Goal: Task Accomplishment & Management: Complete application form

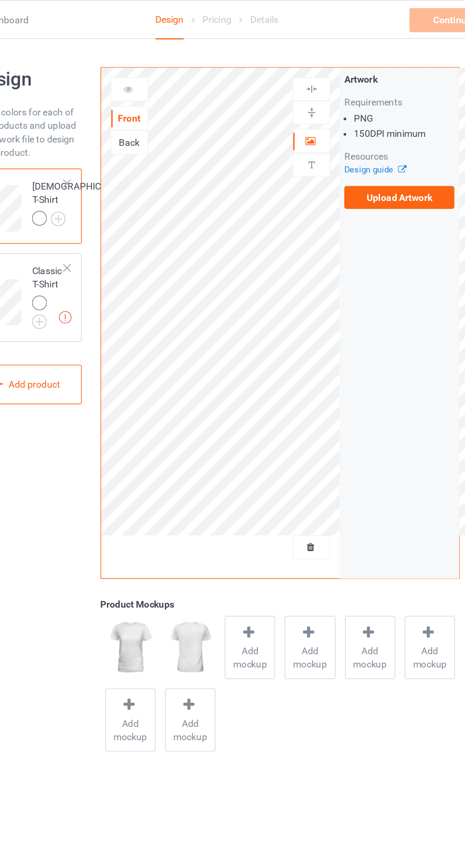
click at [391, 144] on label "Upload Artwork" at bounding box center [362, 140] width 78 height 16
click at [0, 0] on input "Upload Artwork" at bounding box center [0, 0] width 0 height 0
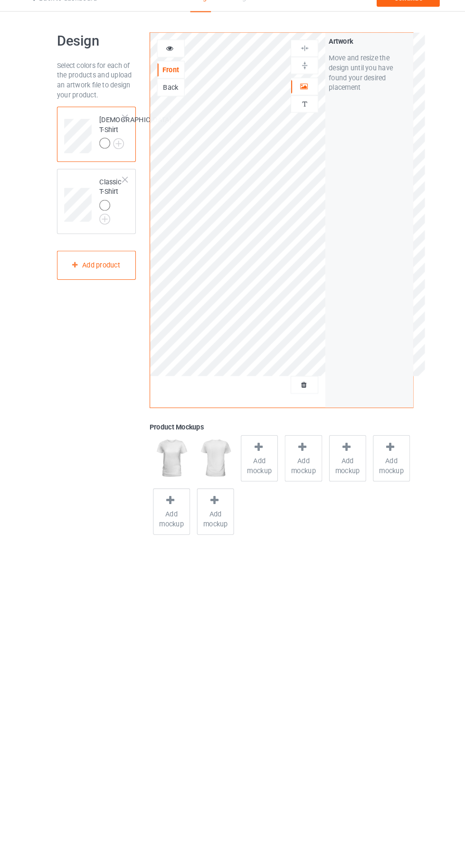
click at [260, 458] on span "Add mockup" at bounding box center [256, 465] width 35 height 19
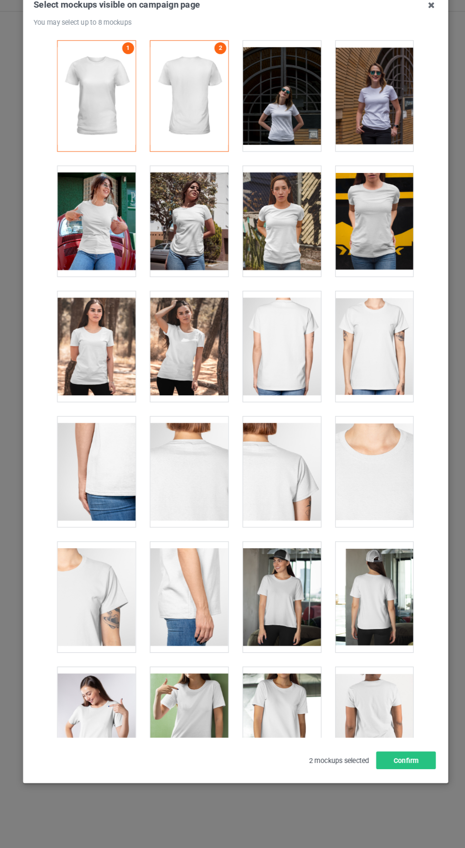
click at [374, 229] on div at bounding box center [366, 229] width 75 height 106
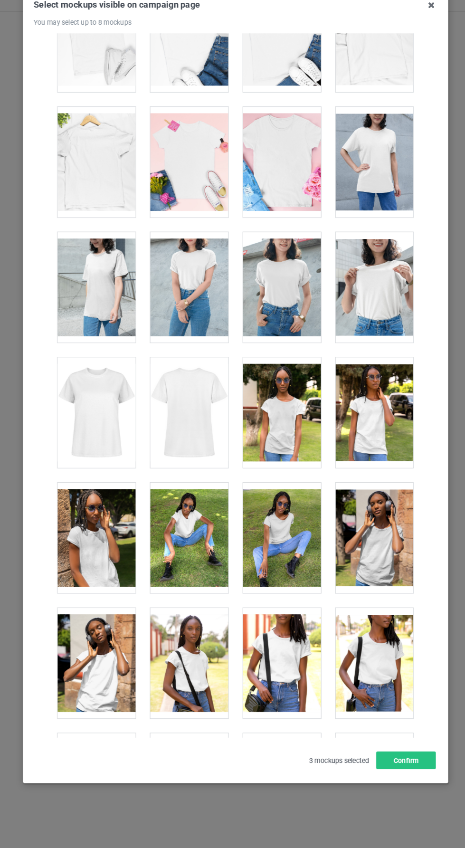
scroll to position [1505, 0]
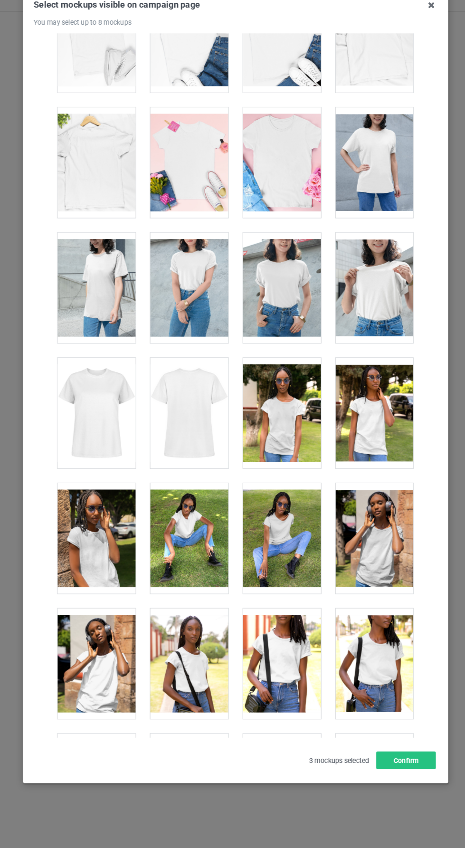
click at [292, 299] on div at bounding box center [277, 294] width 75 height 106
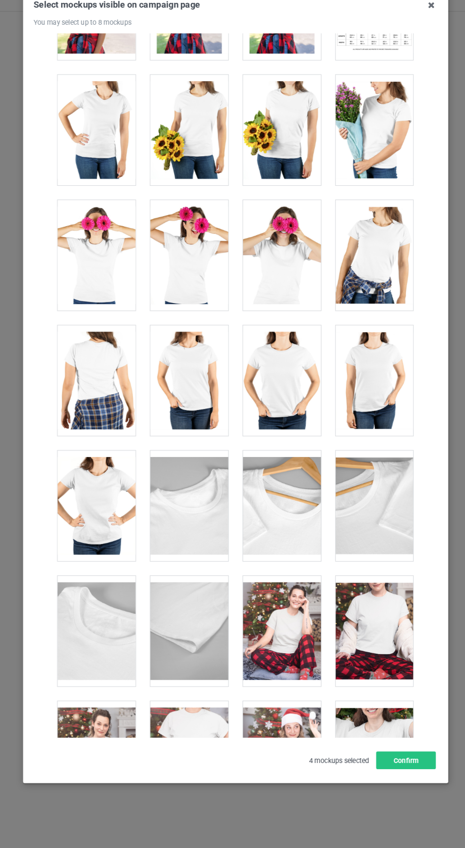
scroll to position [2263, 0]
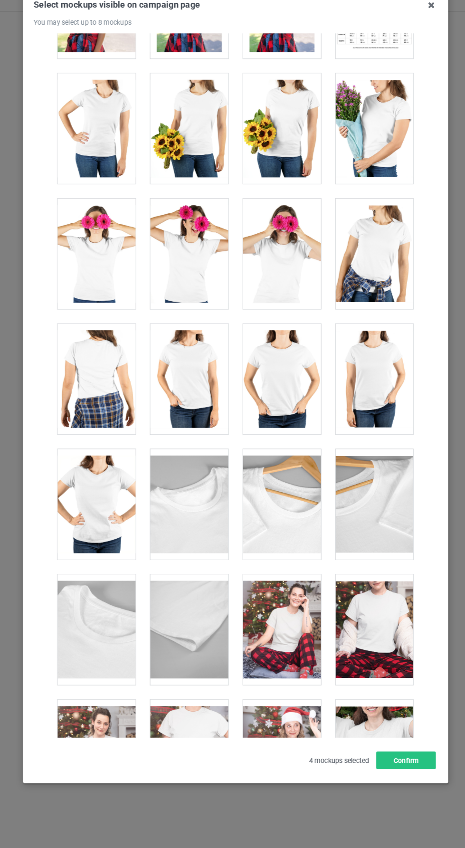
click at [390, 251] on div at bounding box center [366, 261] width 75 height 106
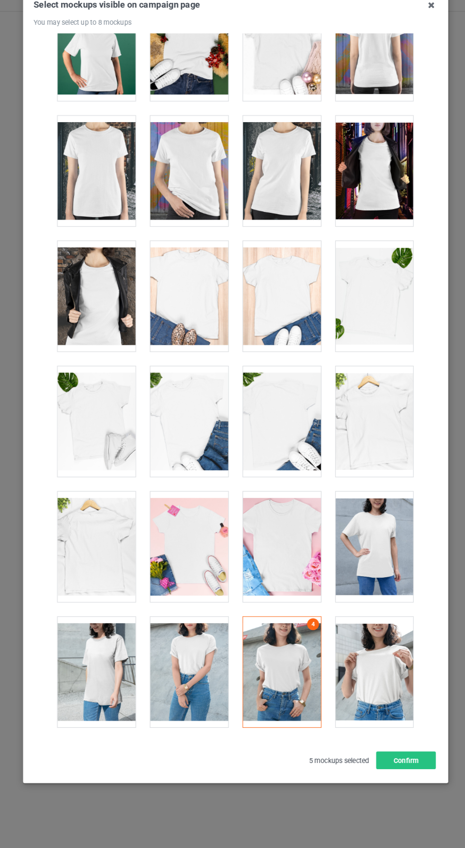
scroll to position [1139, 0]
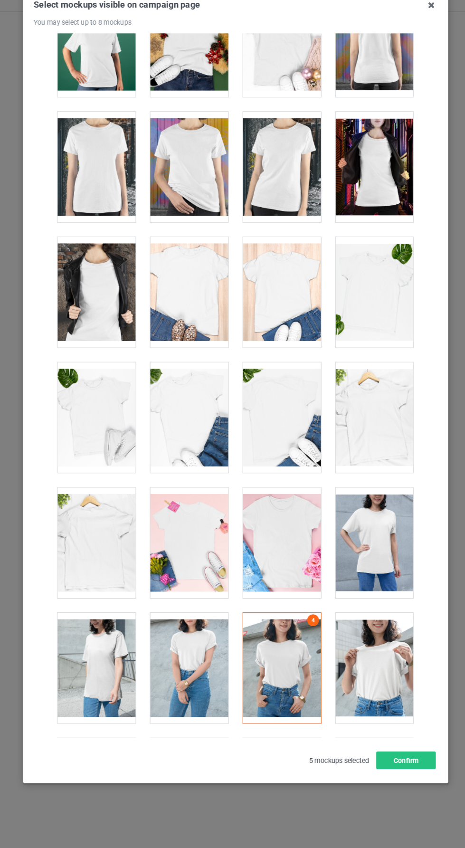
click at [281, 530] on div at bounding box center [277, 539] width 75 height 106
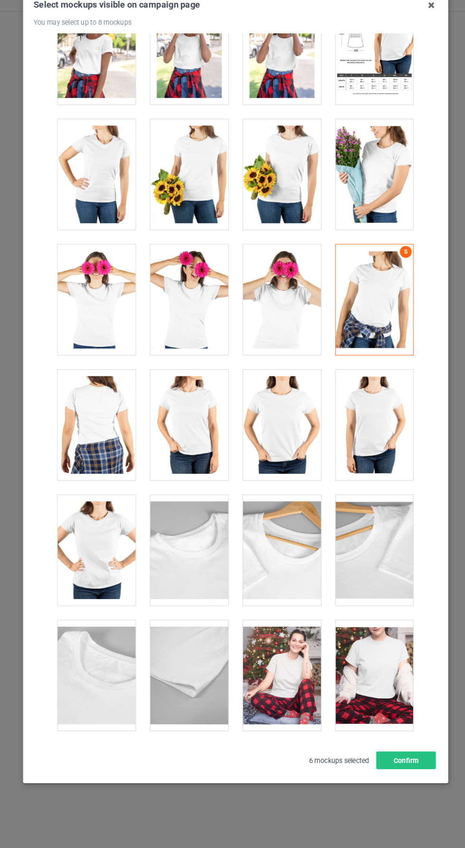
scroll to position [2219, 0]
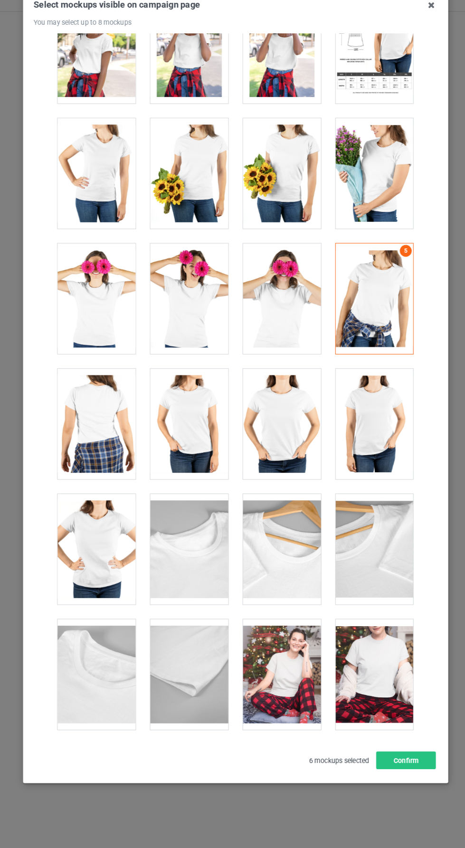
click at [397, 293] on div at bounding box center [366, 304] width 75 height 106
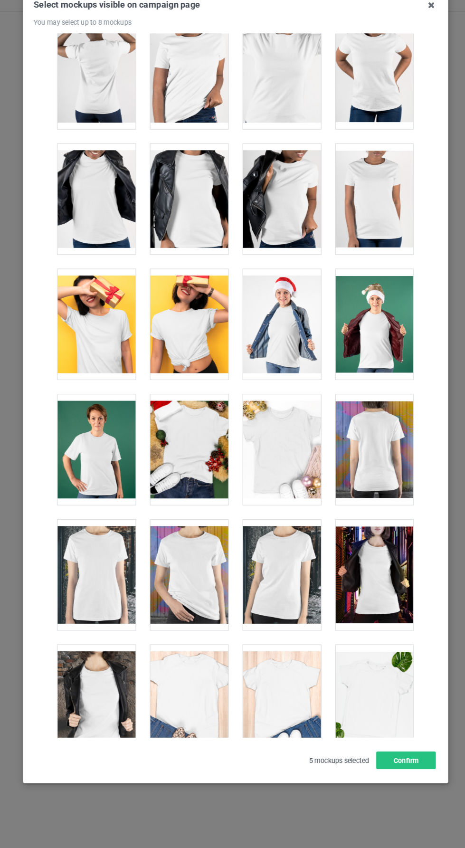
scroll to position [735, 0]
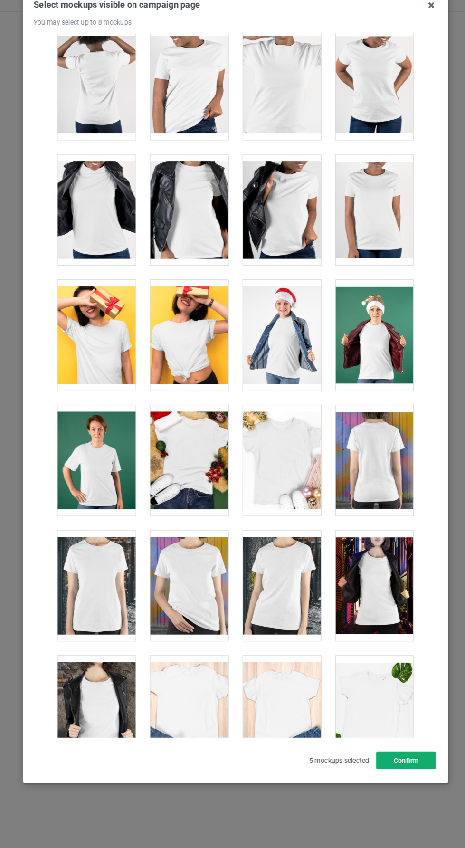
click at [406, 758] on button "Confirm" at bounding box center [397, 749] width 58 height 17
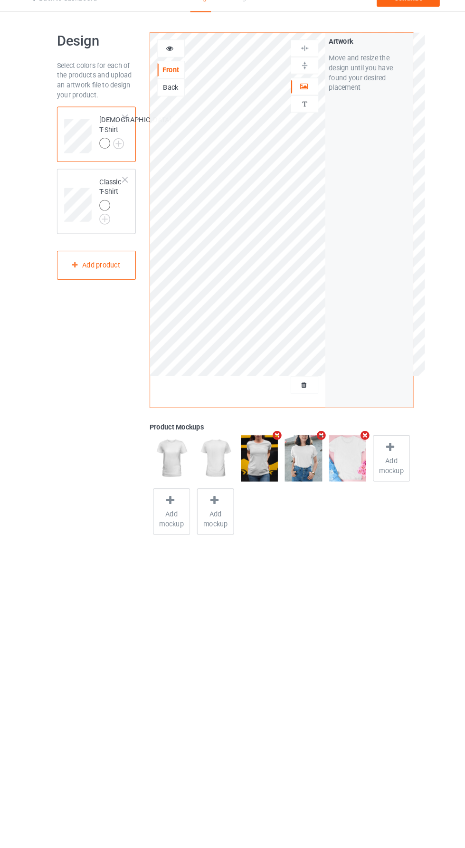
click at [273, 435] on icon "Remove mockup" at bounding box center [273, 436] width 12 height 10
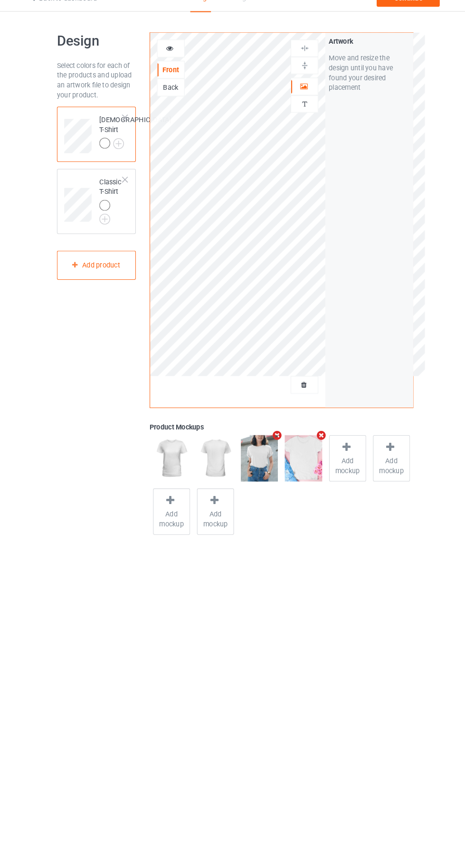
click at [348, 460] on span "Add mockup" at bounding box center [341, 465] width 35 height 19
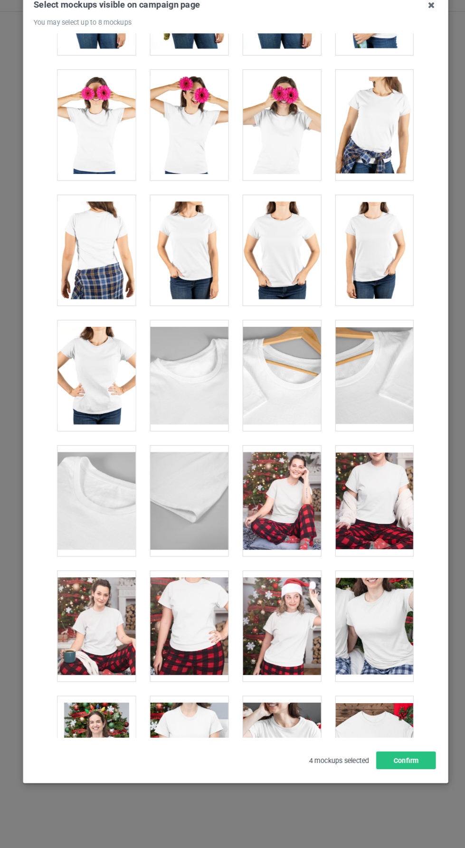
scroll to position [2396, 0]
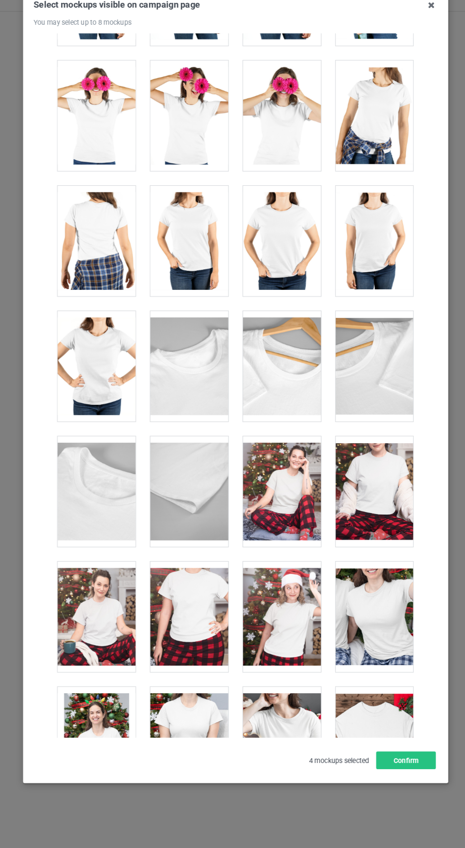
click at [375, 126] on div at bounding box center [366, 128] width 75 height 106
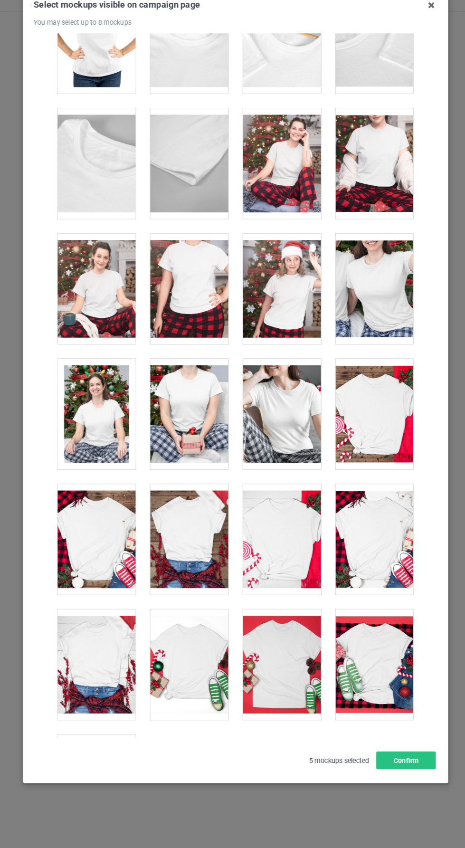
scroll to position [2754, 0]
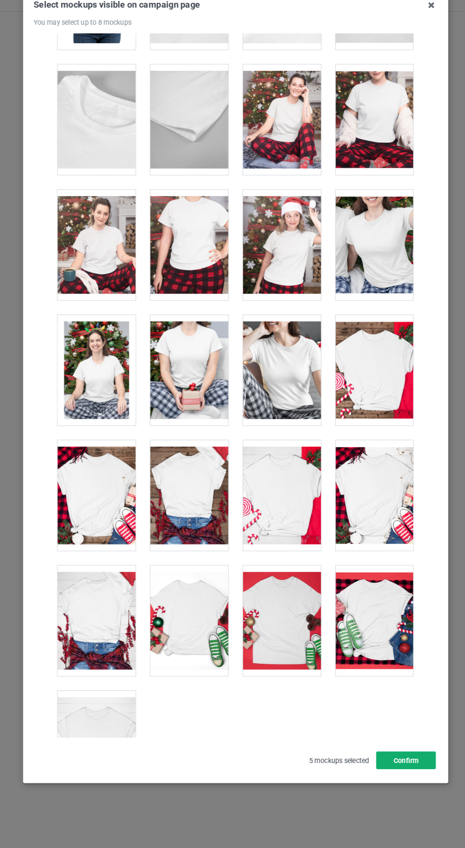
click at [402, 758] on button "Confirm" at bounding box center [397, 749] width 58 height 17
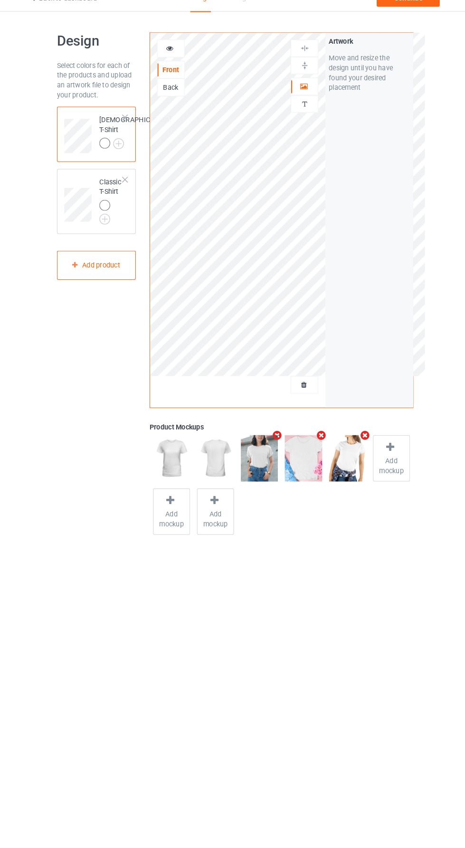
click at [260, 476] on img at bounding box center [256, 458] width 36 height 45
click at [127, 193] on div at bounding box center [126, 189] width 7 height 7
click at [278, 433] on div at bounding box center [298, 458] width 42 height 51
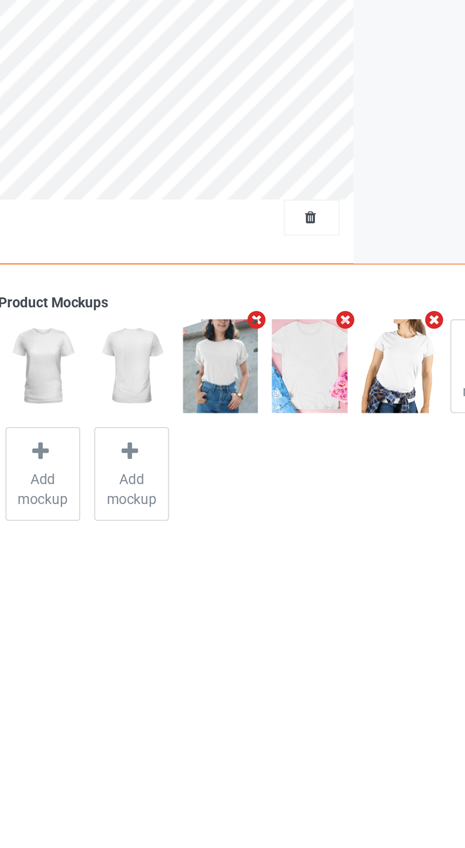
click at [274, 434] on icon "Remove mockup" at bounding box center [273, 436] width 12 height 10
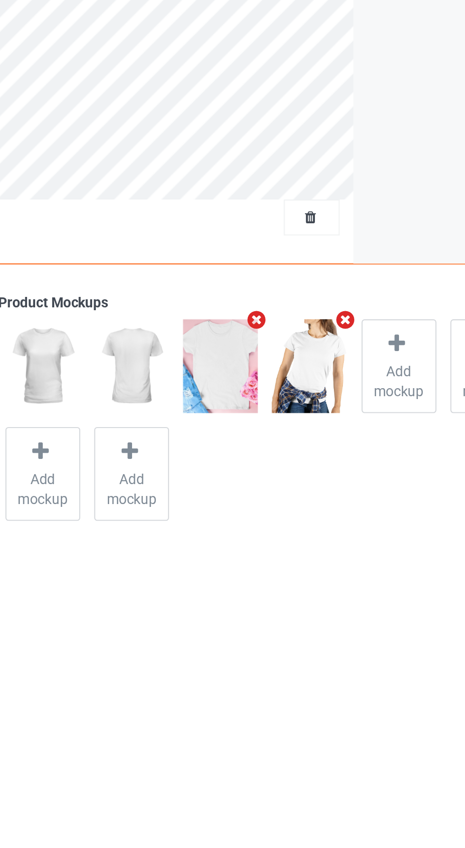
click at [340, 450] on icon at bounding box center [340, 448] width 12 height 10
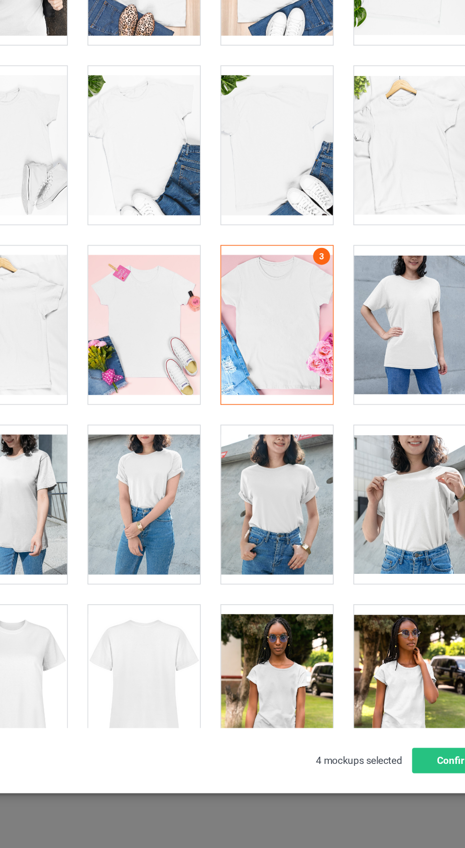
scroll to position [1234, 0]
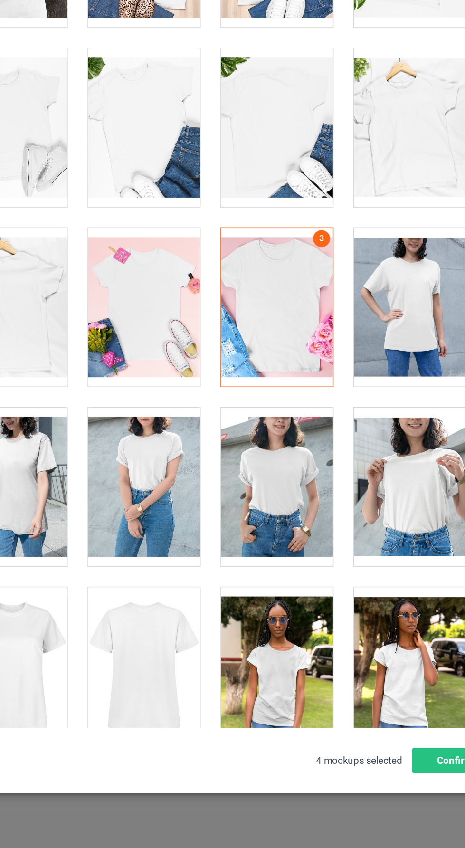
click at [283, 566] on div at bounding box center [277, 565] width 75 height 106
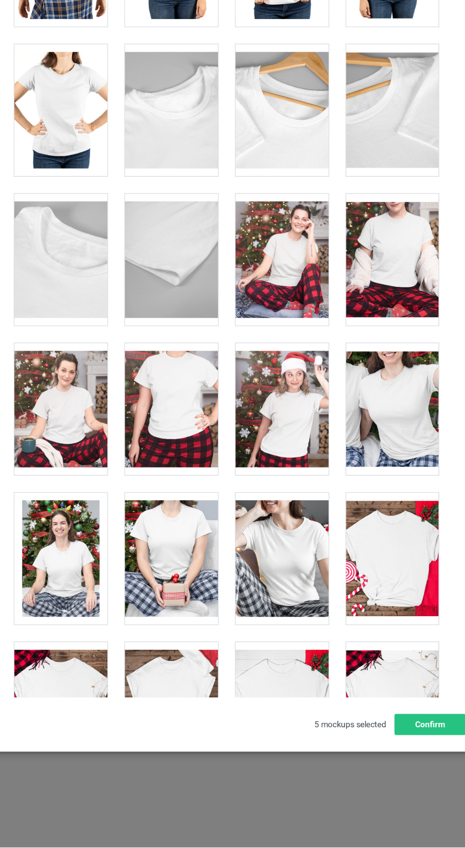
scroll to position [2513, 0]
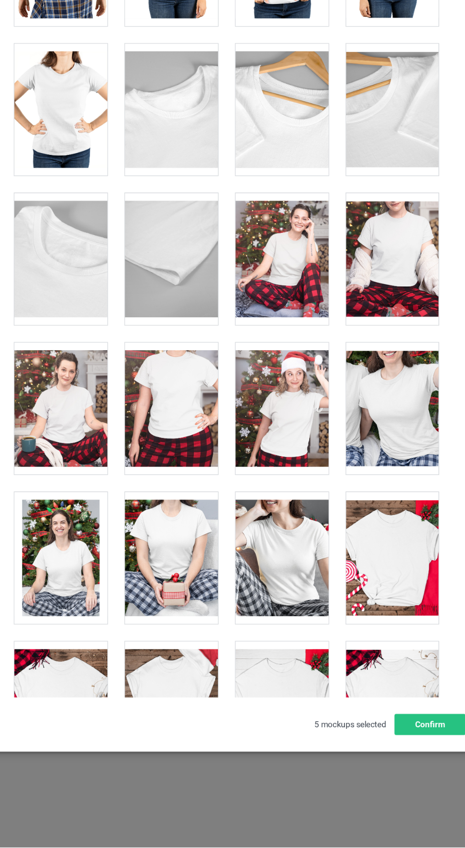
click at [109, 247] on div at bounding box center [98, 252] width 75 height 106
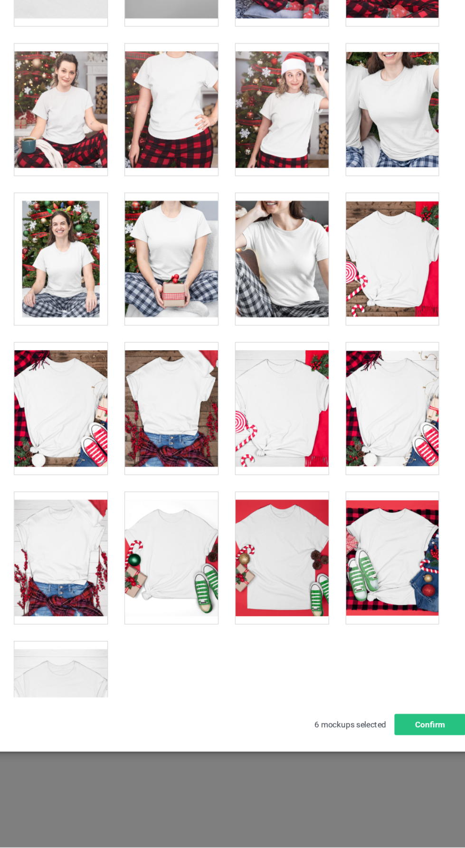
scroll to position [28, 0]
click at [398, 758] on button "Confirm" at bounding box center [397, 749] width 58 height 17
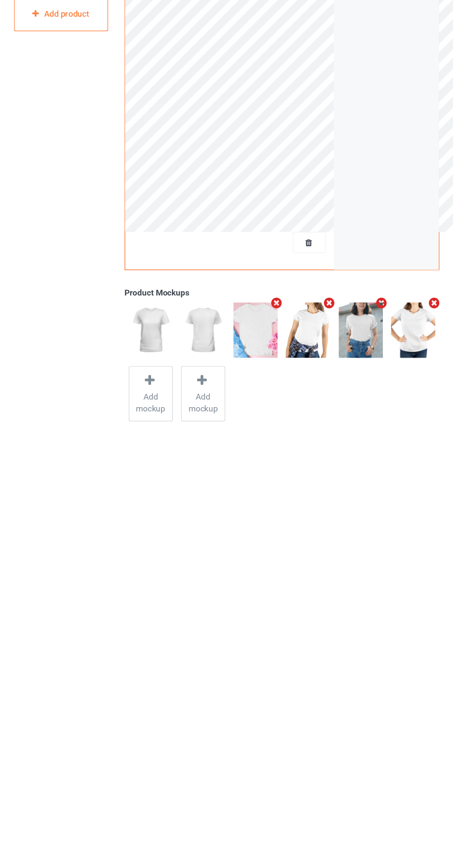
click at [315, 407] on icon "Remove mockup" at bounding box center [315, 409] width 12 height 10
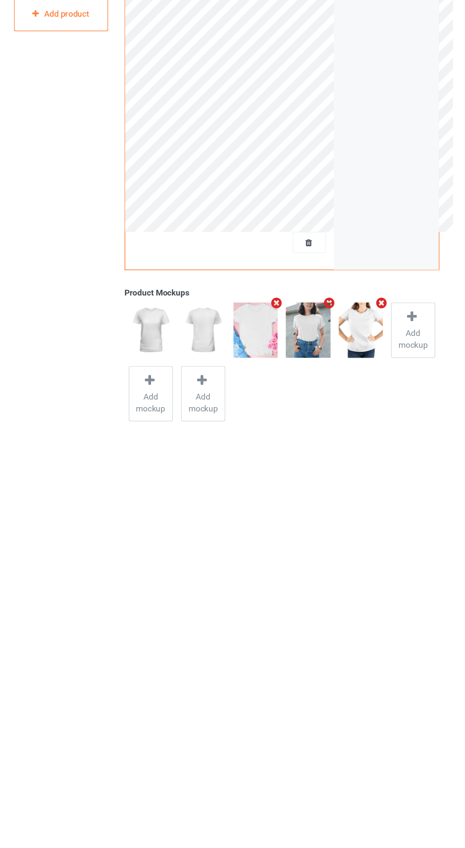
click at [315, 406] on icon "Remove mockup" at bounding box center [315, 409] width 12 height 10
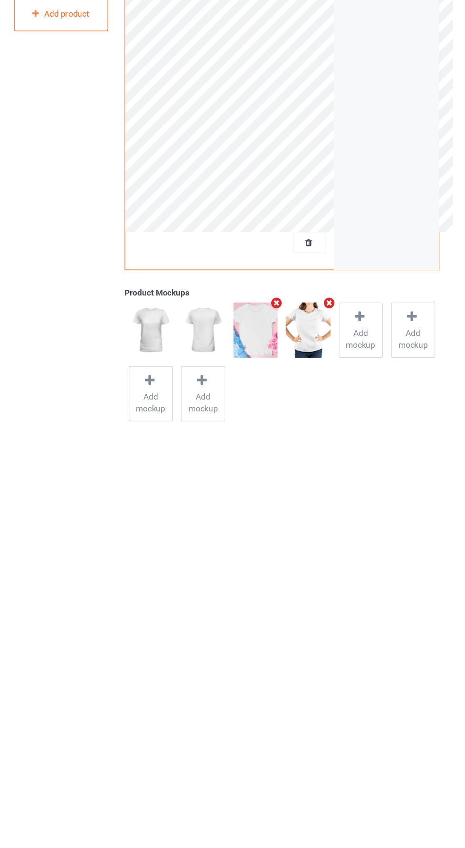
click at [346, 433] on span "Add mockup" at bounding box center [341, 437] width 35 height 19
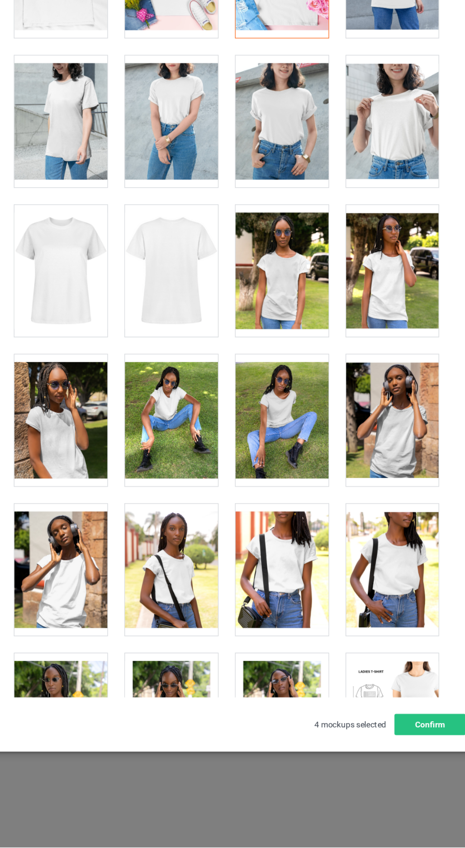
scroll to position [1538, 0]
click at [284, 268] on div at bounding box center [277, 261] width 75 height 106
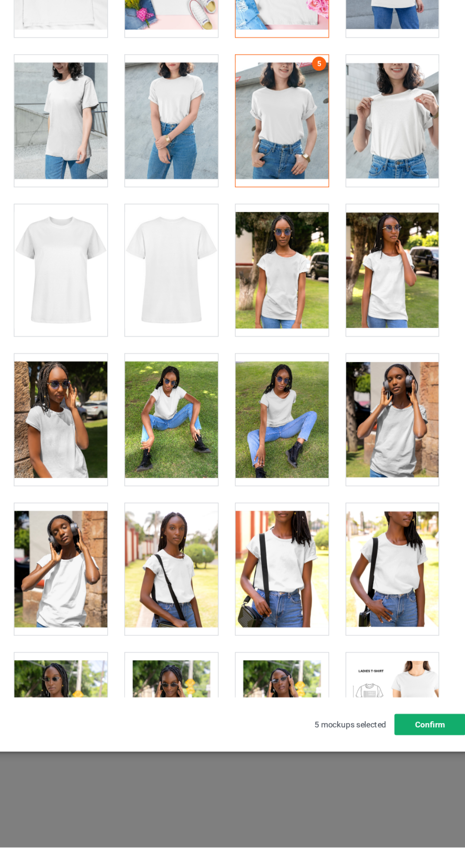
click at [403, 758] on button "Confirm" at bounding box center [397, 749] width 58 height 17
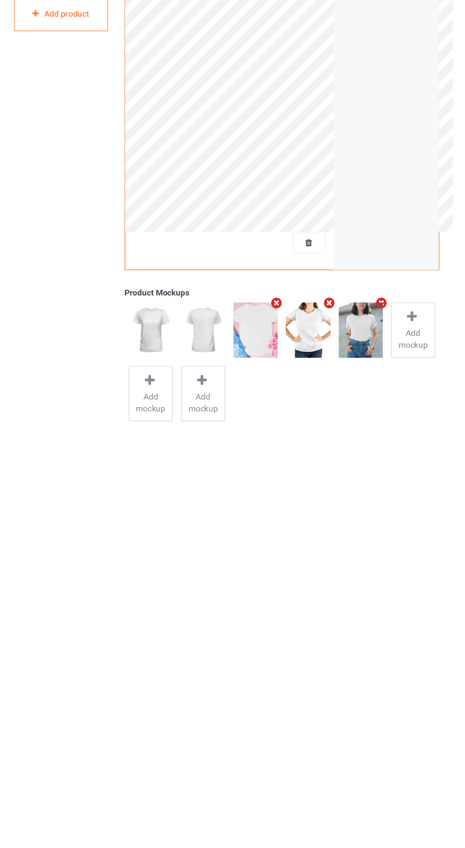
click at [382, 438] on span "Add mockup" at bounding box center [383, 437] width 35 height 19
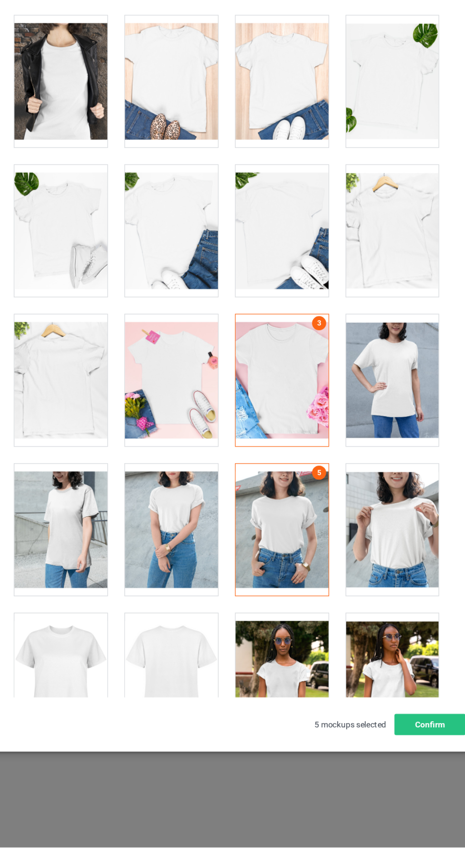
scroll to position [1179, 0]
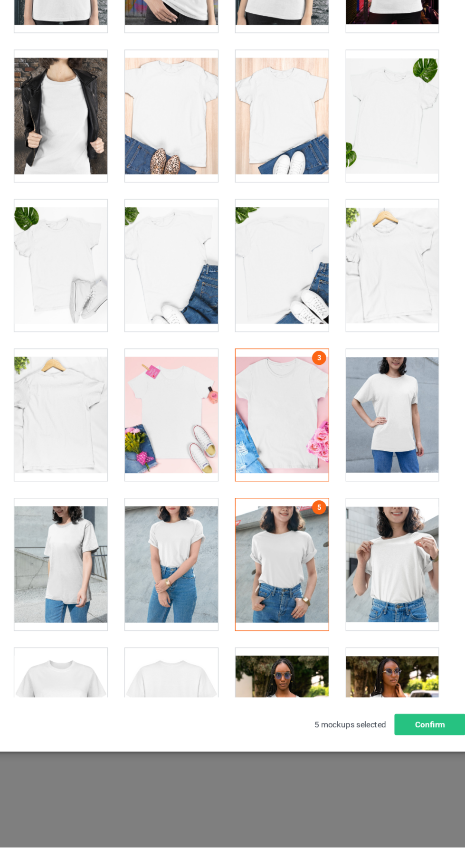
click at [289, 252] on div at bounding box center [277, 257] width 75 height 106
click at [402, 758] on button "Confirm" at bounding box center [397, 749] width 58 height 17
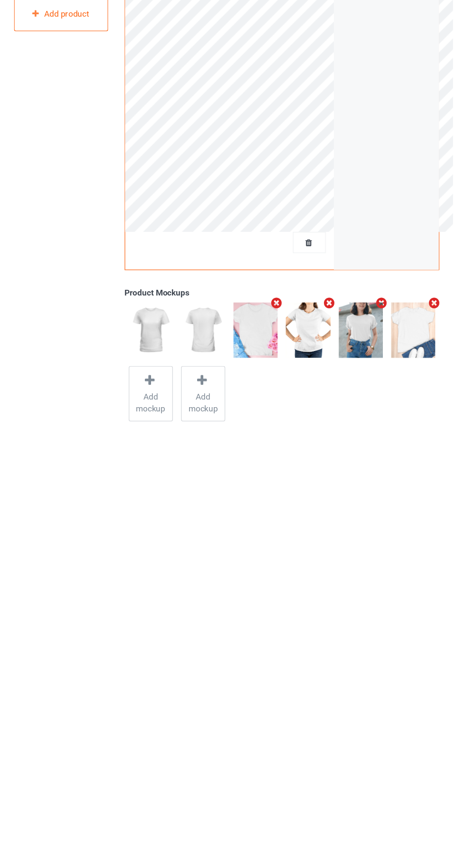
click at [318, 406] on icon "Remove mockup" at bounding box center [315, 409] width 12 height 10
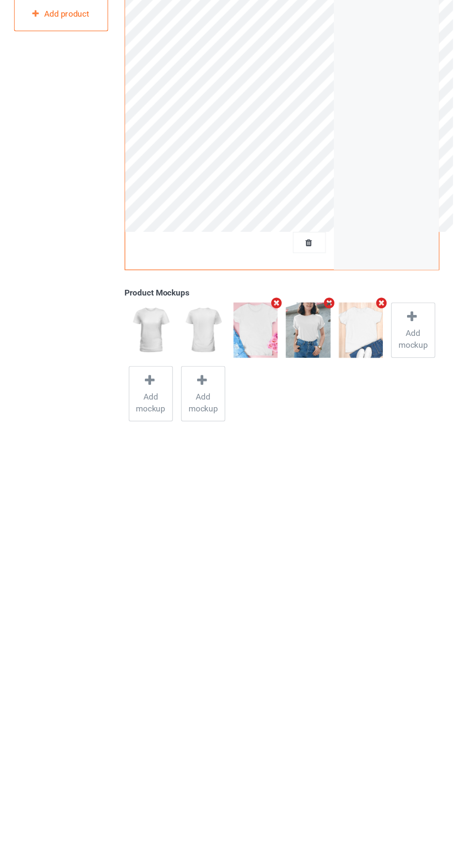
click at [317, 404] on icon "Remove mockup" at bounding box center [315, 409] width 12 height 10
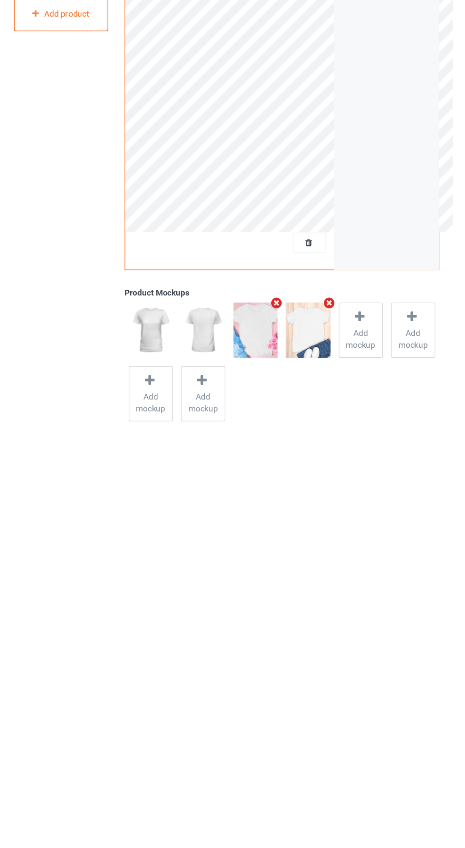
click at [343, 440] on span "Add mockup" at bounding box center [341, 437] width 35 height 19
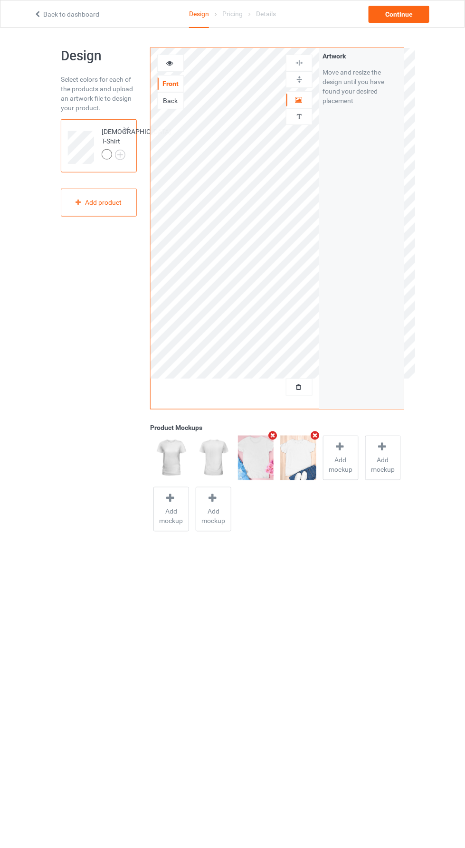
click at [341, 459] on span "Add mockup" at bounding box center [341, 465] width 35 height 19
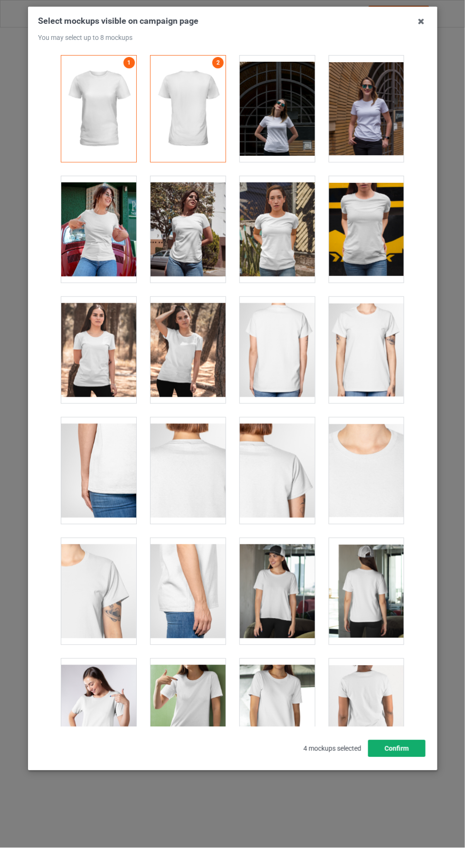
click at [410, 758] on button "Confirm" at bounding box center [397, 749] width 58 height 17
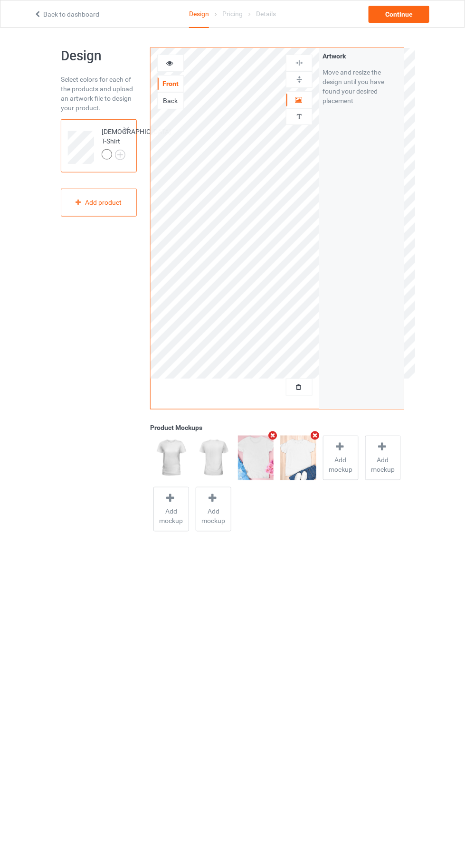
click at [314, 439] on icon "Remove mockup" at bounding box center [315, 436] width 12 height 10
click at [308, 462] on span "Add mockup" at bounding box center [298, 465] width 35 height 19
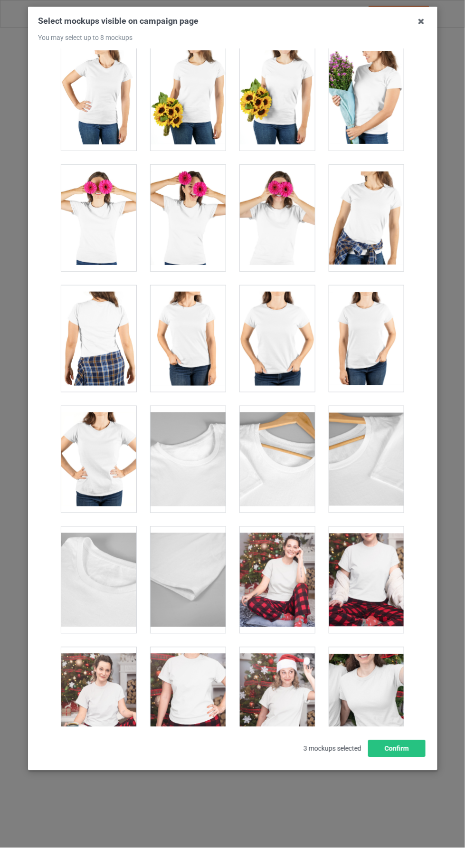
scroll to position [2306, 0]
click at [377, 355] on div at bounding box center [366, 338] width 75 height 106
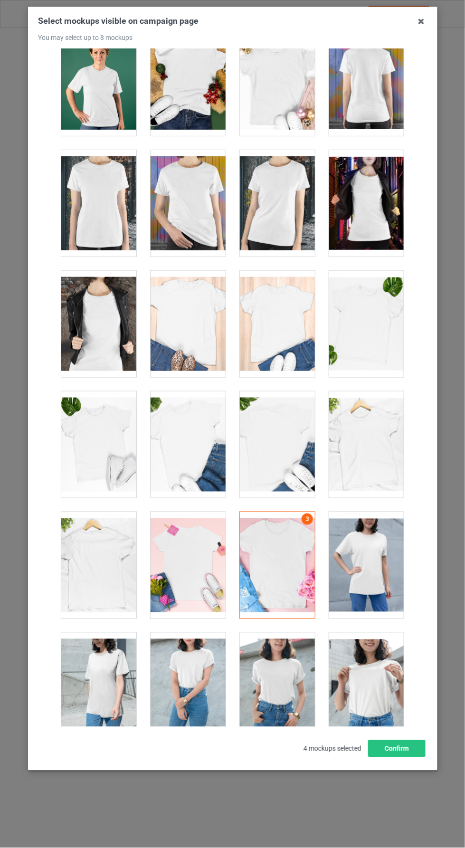
scroll to position [1113, 0]
click at [297, 345] on div at bounding box center [277, 324] width 75 height 106
click at [286, 688] on div at bounding box center [277, 686] width 75 height 106
click at [409, 758] on button "Confirm" at bounding box center [397, 749] width 58 height 17
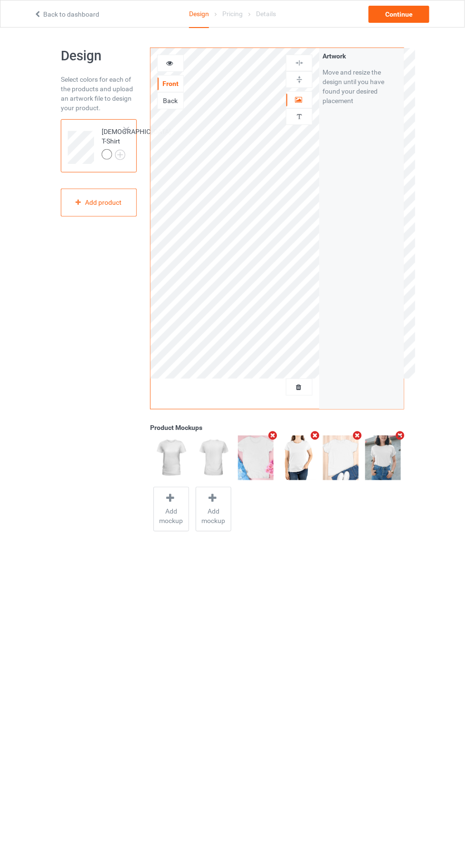
click at [0, 0] on img at bounding box center [0, 0] width 0 height 0
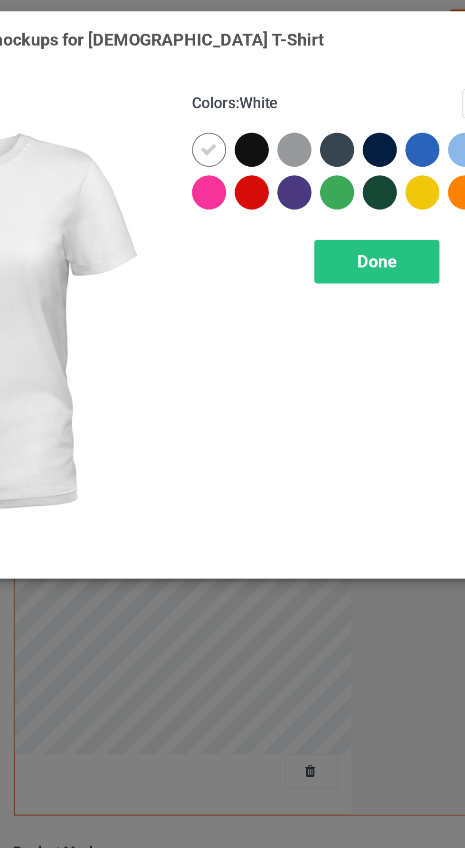
click at [293, 75] on div at bounding box center [290, 75] width 17 height 17
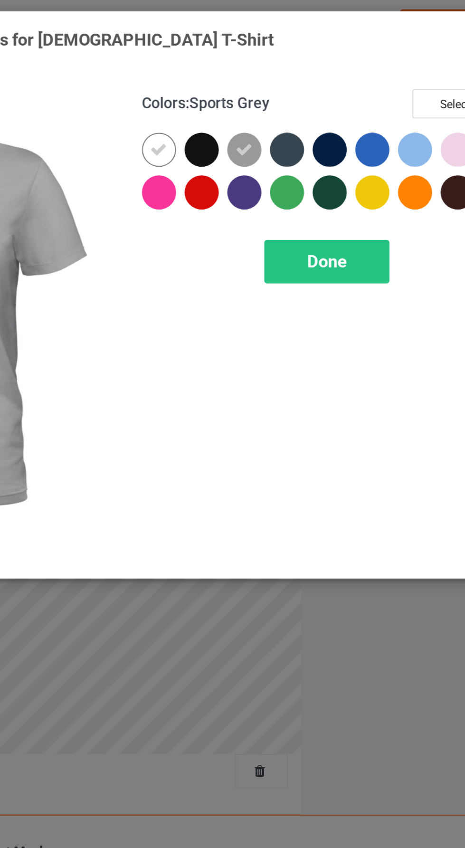
click at [376, 75] on div at bounding box center [375, 75] width 17 height 17
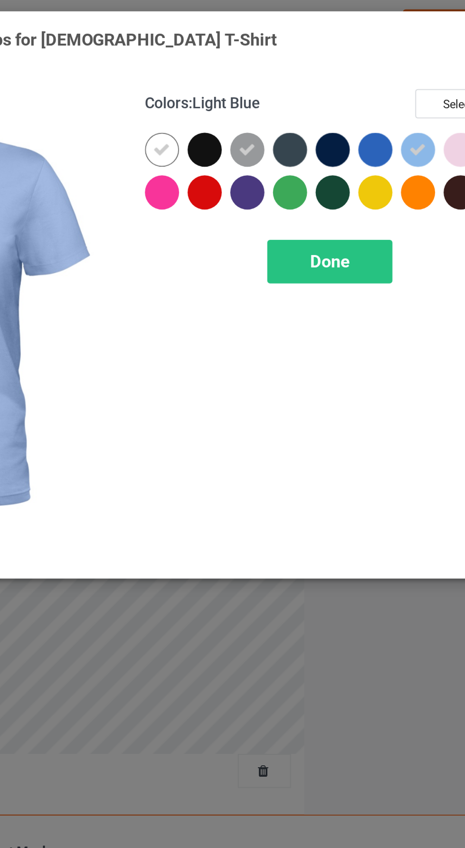
click at [346, 132] on div "Done" at bounding box center [332, 132] width 63 height 22
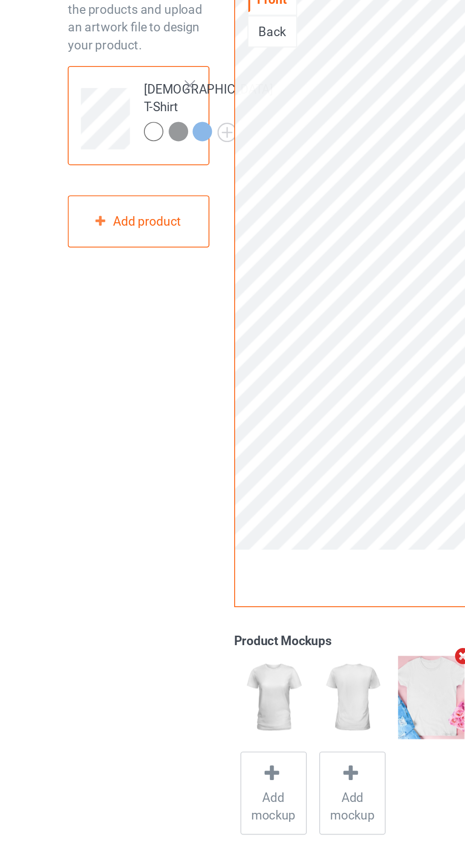
click at [128, 160] on div at bounding box center [133, 154] width 10 height 10
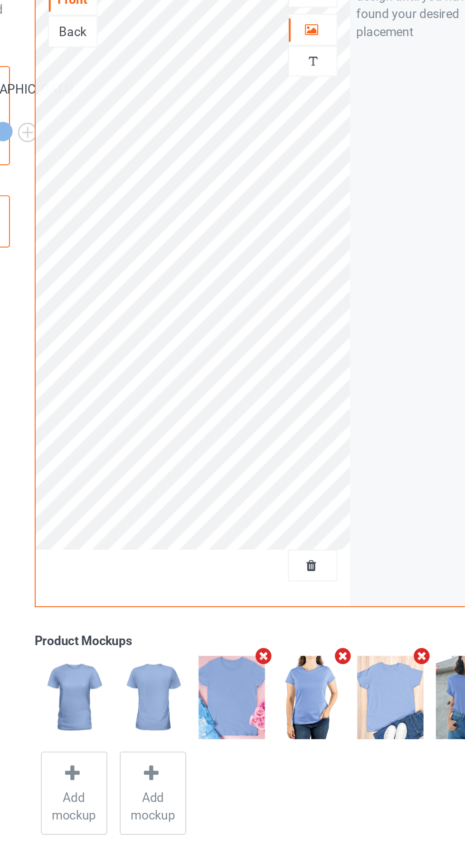
click at [257, 468] on img at bounding box center [256, 458] width 36 height 45
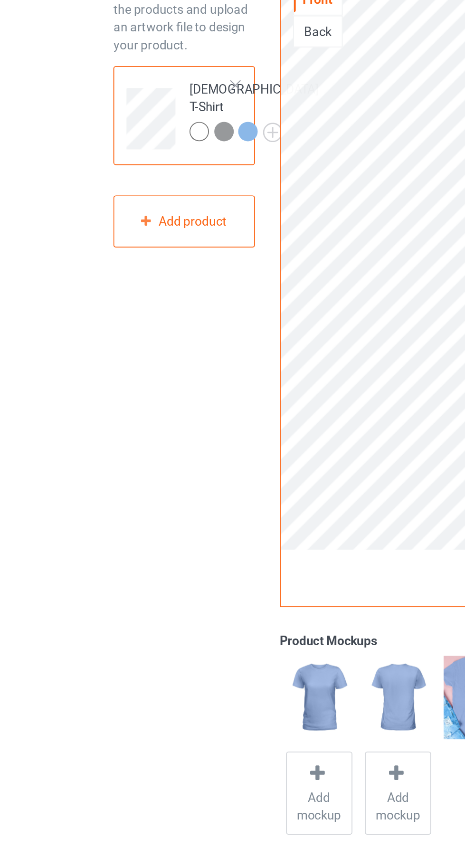
click at [109, 153] on div at bounding box center [107, 154] width 10 height 10
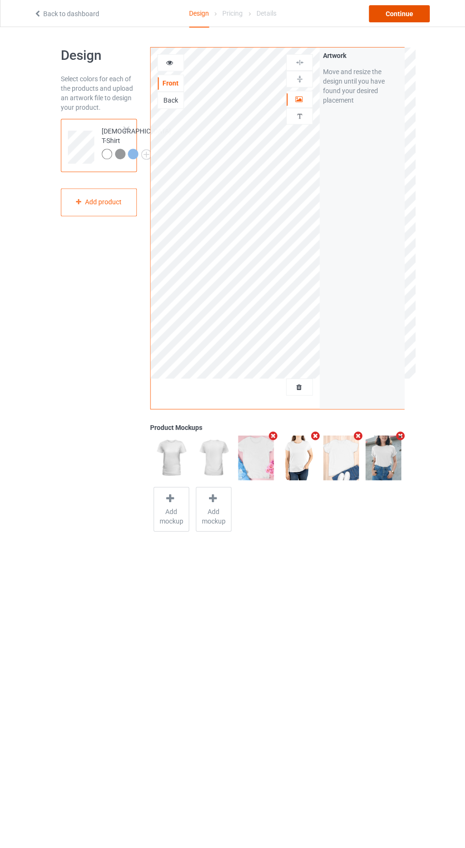
click at [414, 21] on div "Continue" at bounding box center [399, 14] width 61 height 17
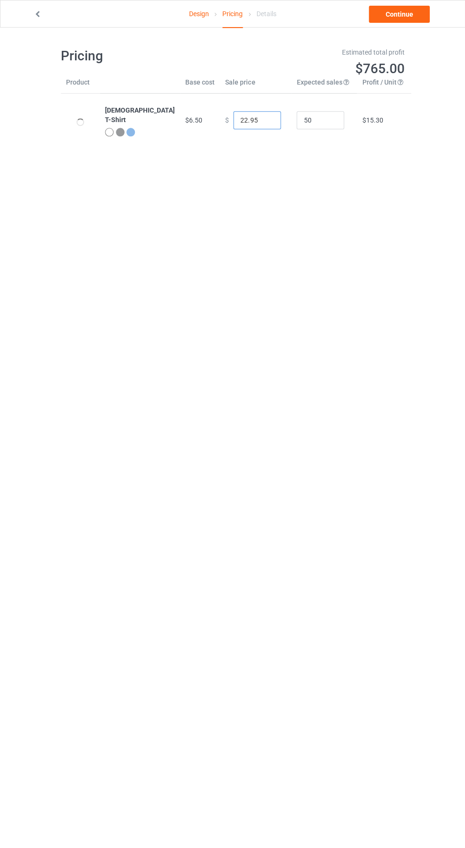
click at [258, 116] on input "22.95" at bounding box center [257, 120] width 48 height 18
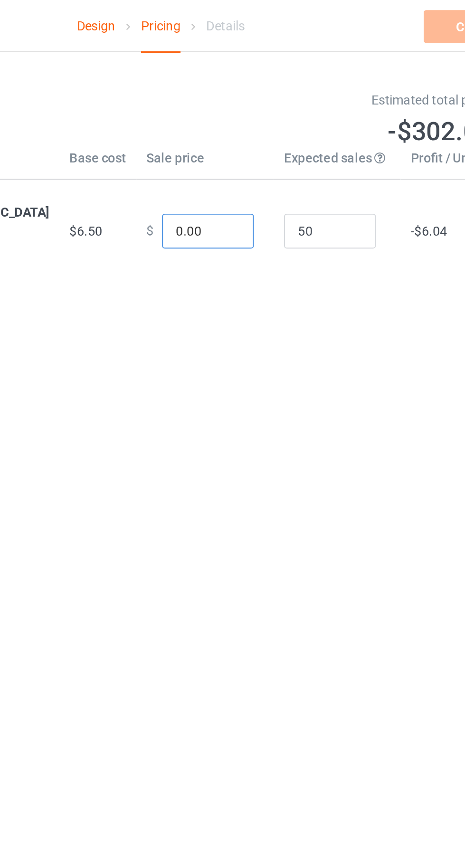
click at [233, 118] on input "0.00" at bounding box center [257, 120] width 48 height 18
click at [233, 119] on input "0.00" at bounding box center [257, 120] width 48 height 18
click at [233, 122] on input "015.00" at bounding box center [257, 120] width 48 height 18
click at [233, 120] on input "015.00" at bounding box center [257, 120] width 48 height 18
click at [243, 118] on input "015.00" at bounding box center [257, 120] width 48 height 18
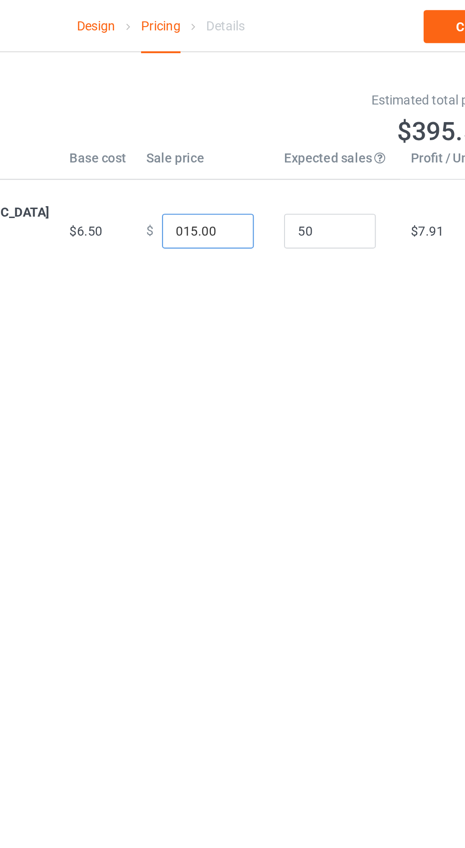
click at [233, 123] on input "015.00" at bounding box center [257, 120] width 48 height 18
click at [250, 123] on input "015.00" at bounding box center [257, 120] width 48 height 18
click at [233, 118] on input "015.00" at bounding box center [257, 120] width 48 height 18
click at [240, 124] on input "015.00" at bounding box center [257, 120] width 48 height 18
click at [233, 120] on input "0.00" at bounding box center [257, 120] width 48 height 18
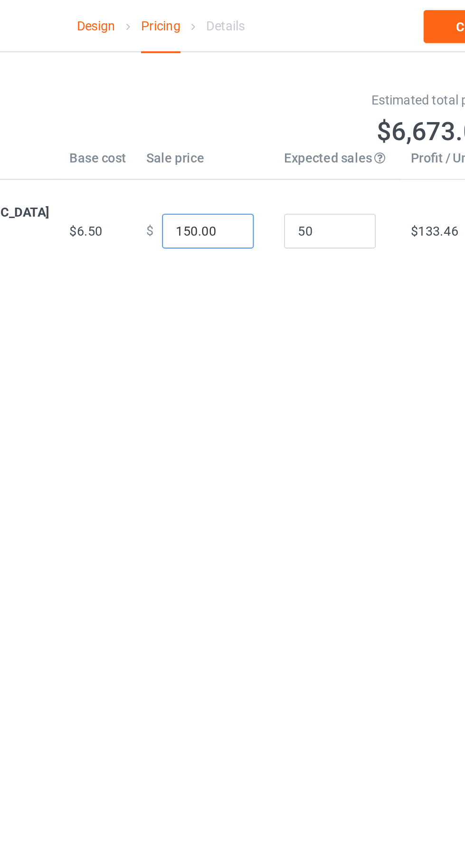
click at [238, 119] on input "150.00" at bounding box center [257, 120] width 48 height 18
type input "15.00"
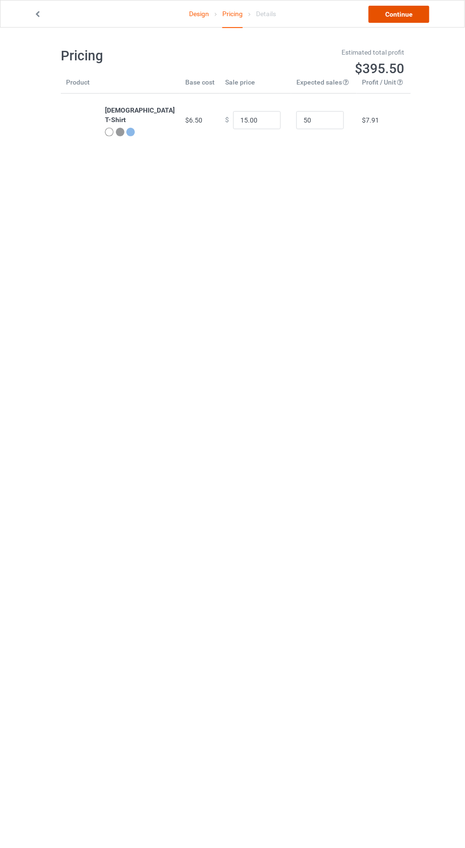
click at [418, 18] on link "Continue" at bounding box center [399, 14] width 61 height 17
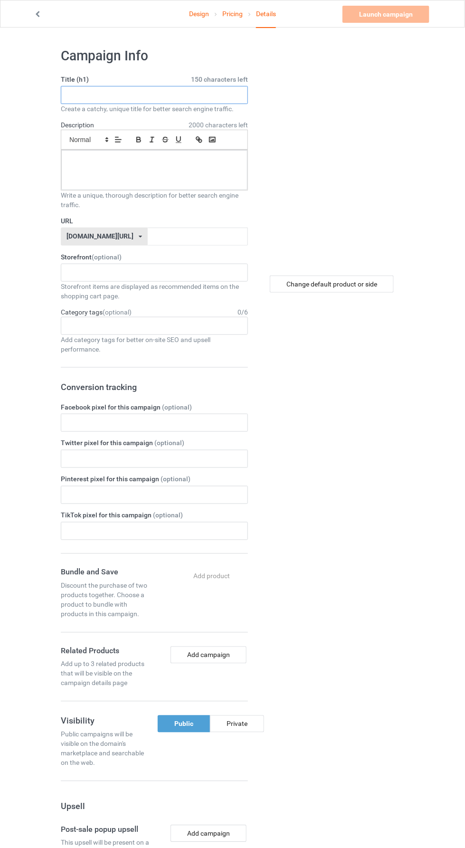
click at [161, 94] on input "text" at bounding box center [154, 95] width 187 height 18
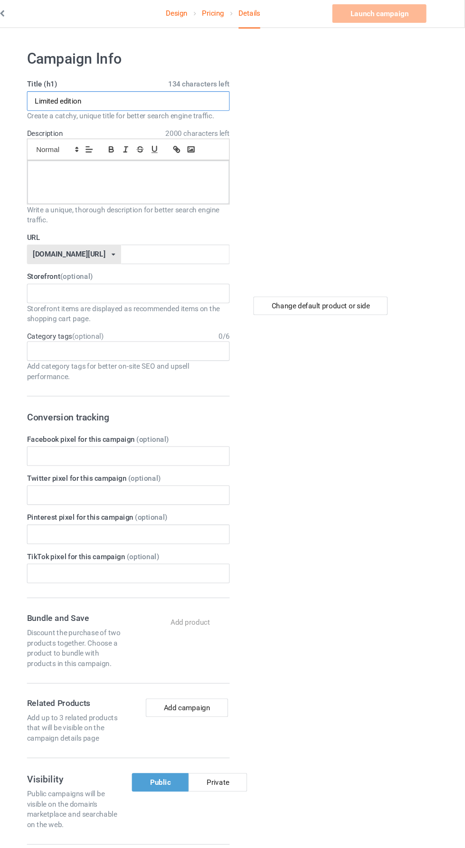
type input "Limited edition"
click at [148, 235] on input "text" at bounding box center [198, 237] width 100 height 18
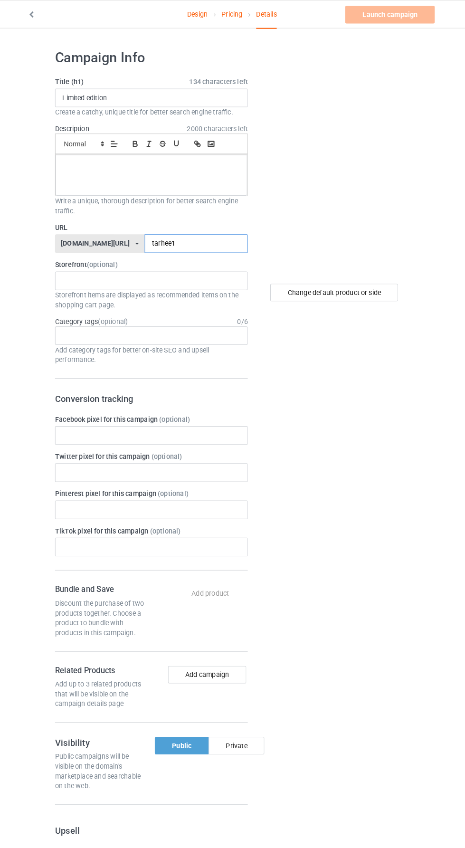
type input "tarhee1"
click at [95, 175] on div at bounding box center [154, 170] width 186 height 40
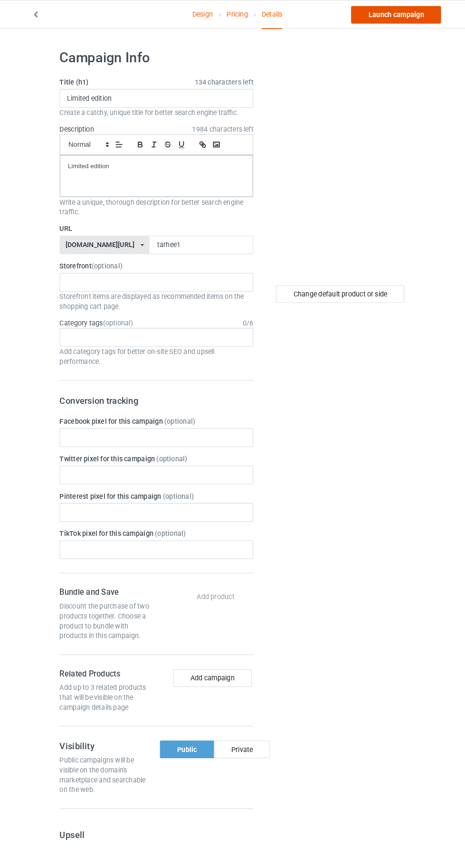
click at [411, 21] on link "Launch campaign" at bounding box center [386, 14] width 87 height 17
